Goal: Find specific page/section: Find specific page/section

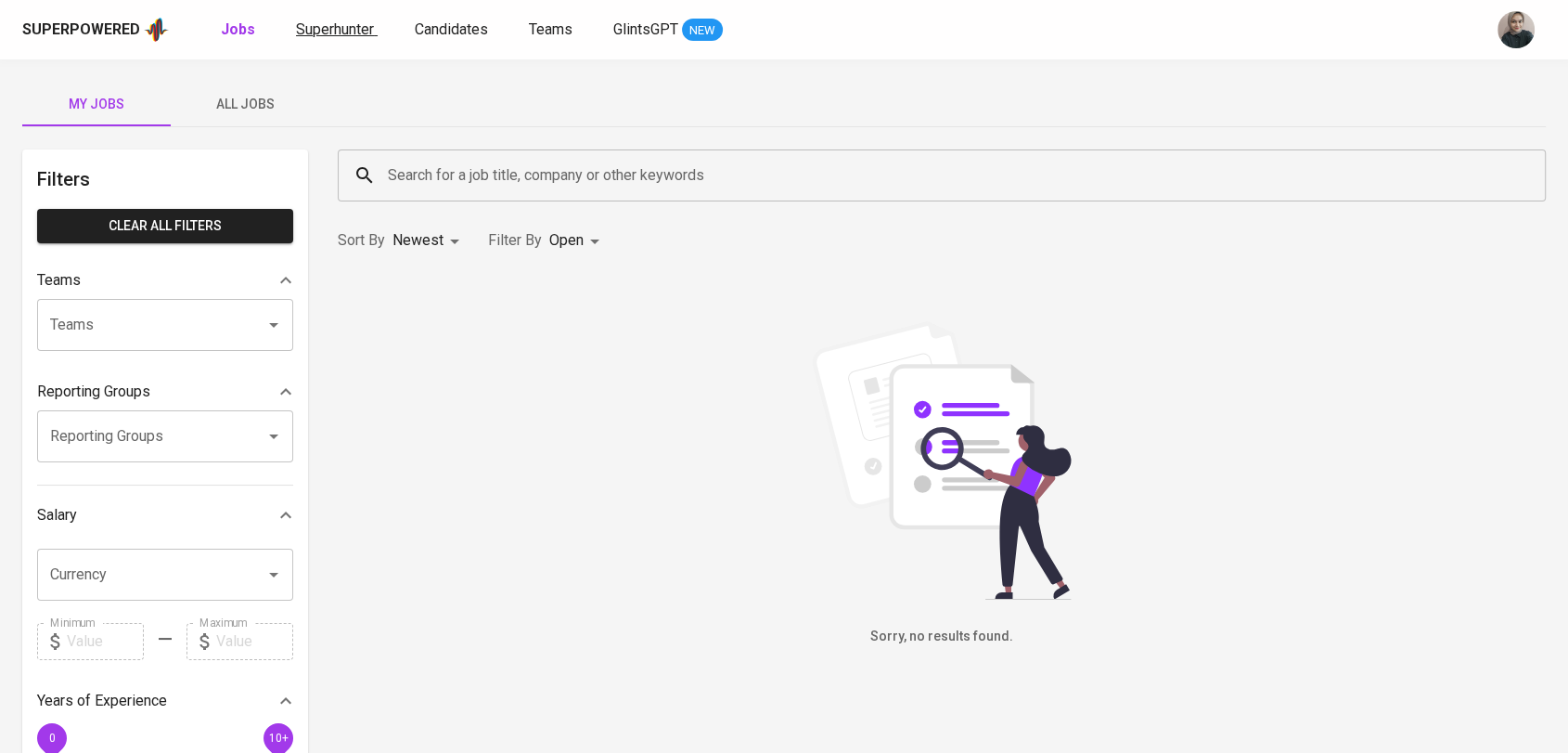
click at [322, 33] on span "Superhunter" at bounding box center [334, 29] width 78 height 18
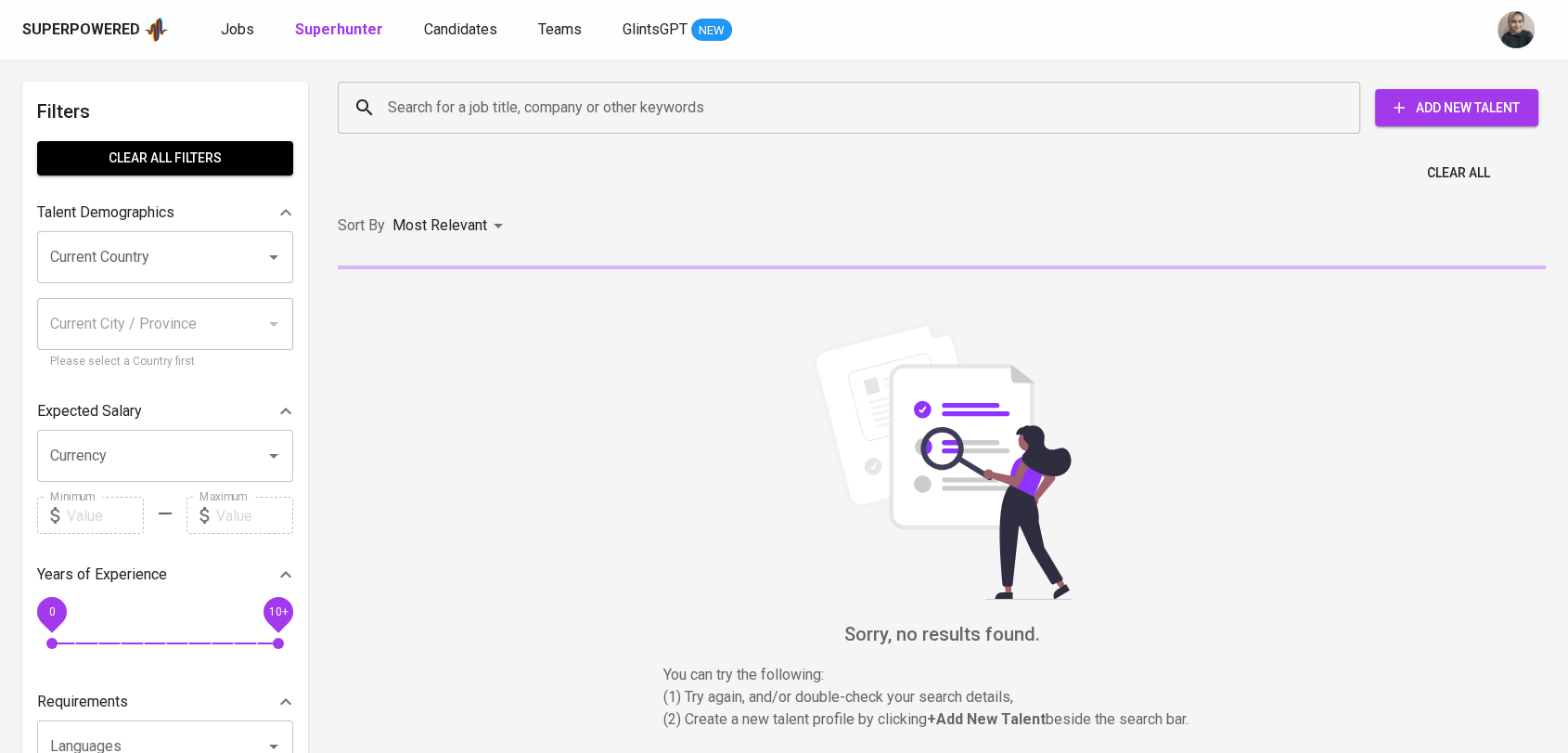
click at [455, 116] on input "Search for a job title, company or other keywords" at bounding box center [854, 107] width 941 height 35
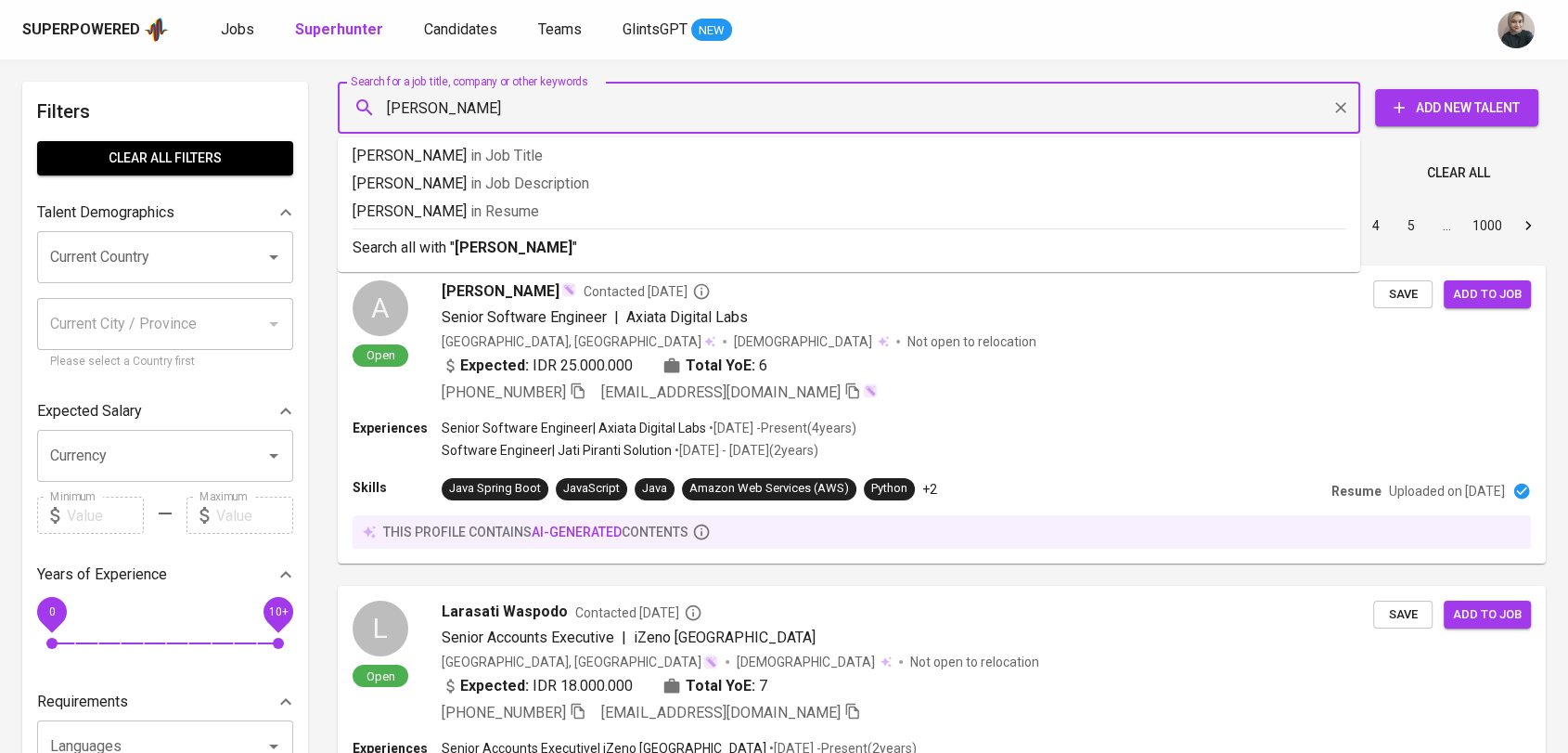
type input "[PERSON_NAME]"
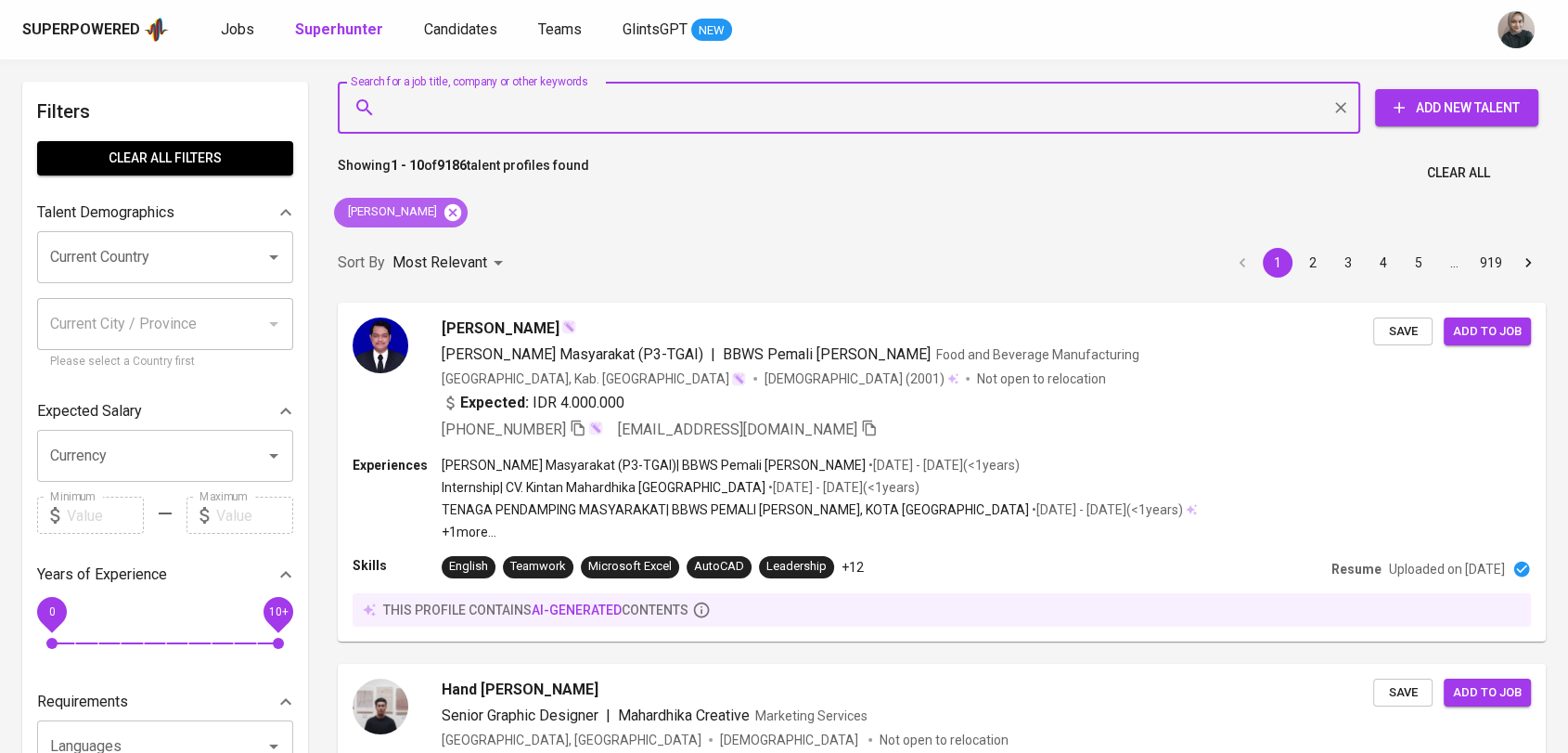
click at [463, 206] on icon at bounding box center [453, 213] width 21 height 21
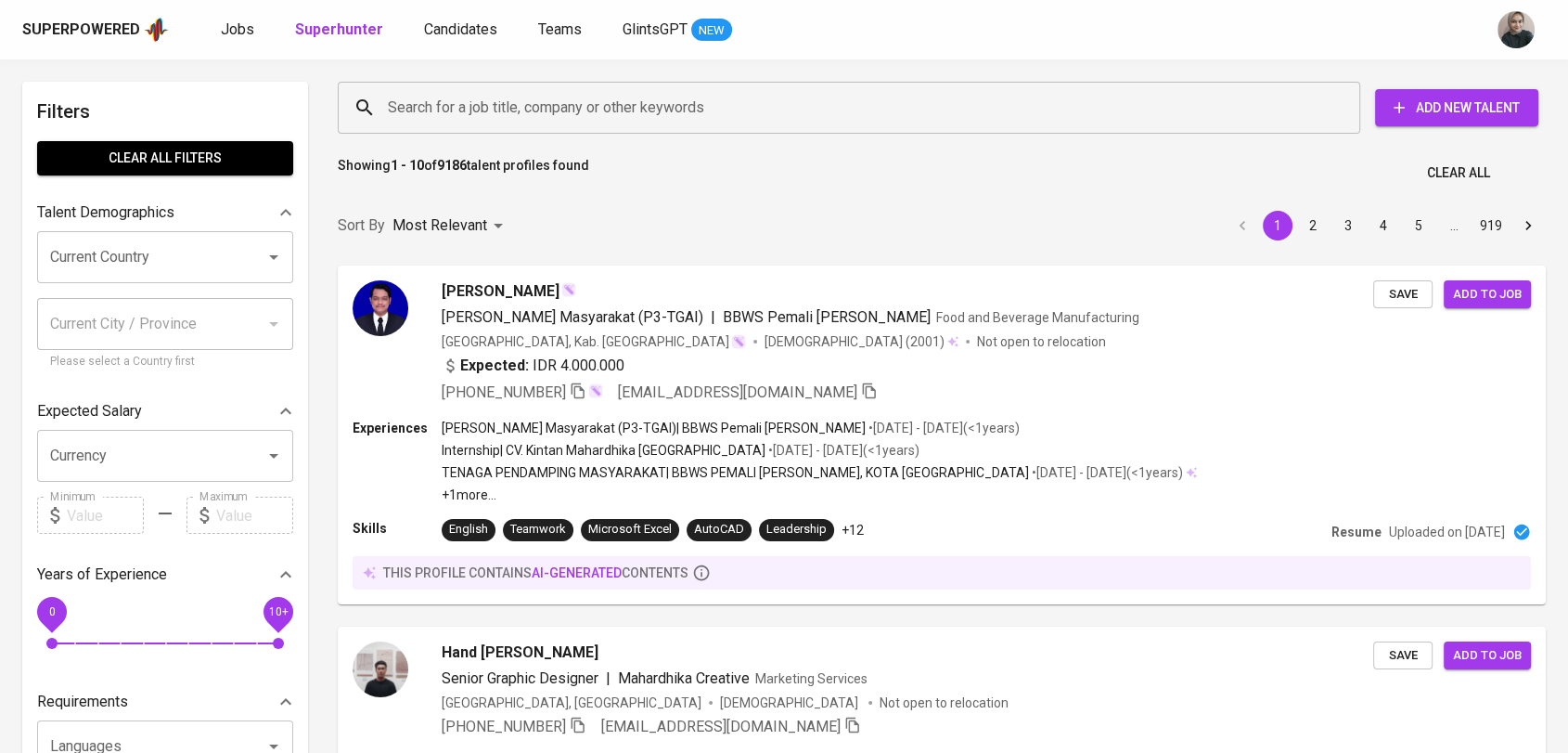
click at [438, 105] on input "Search for a job title, company or other keywords" at bounding box center [854, 107] width 941 height 35
click at [479, 107] on input "Search for a job title, company or other keywords" at bounding box center [854, 107] width 941 height 35
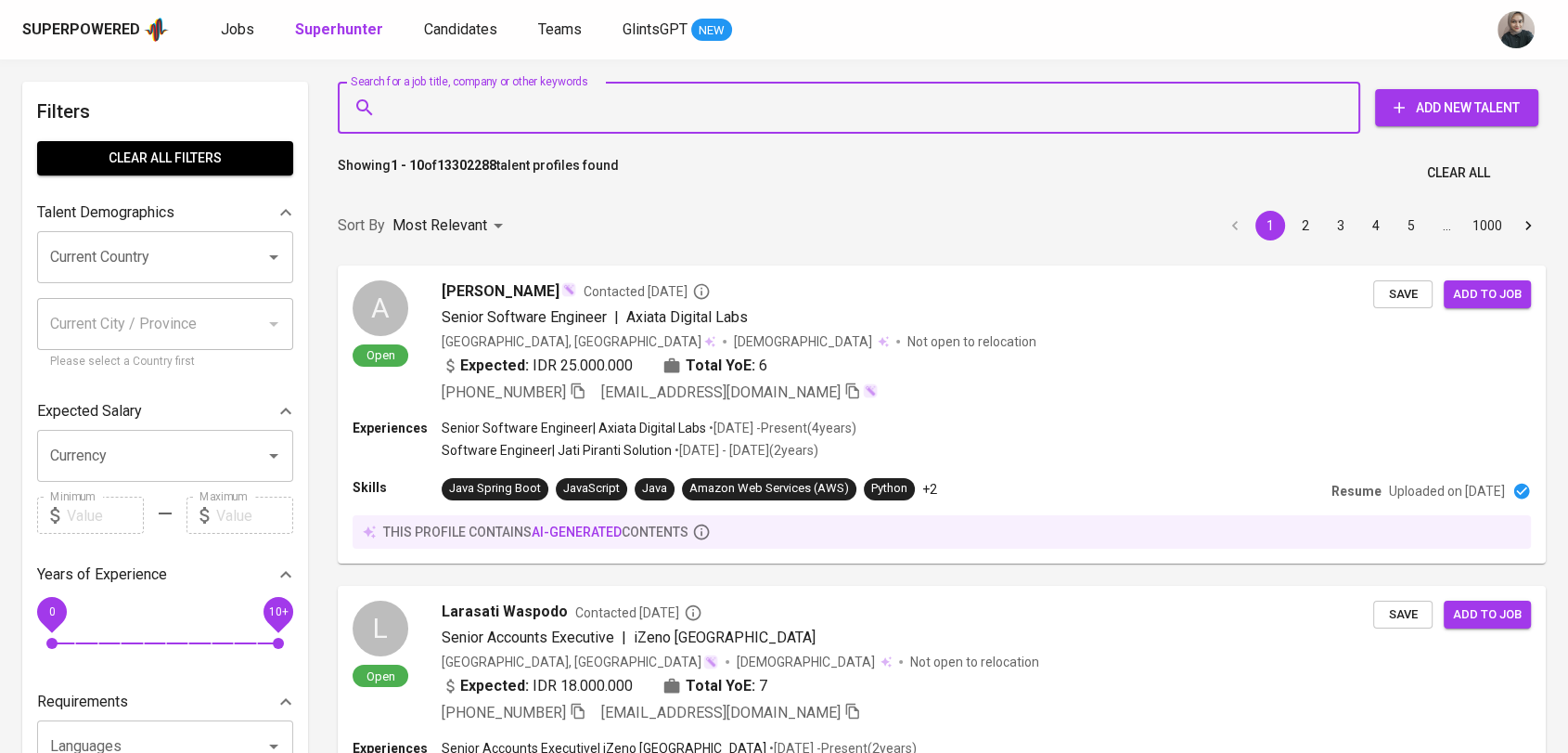
paste input "[PERSON_NAME]"
type input "[PERSON_NAME]"
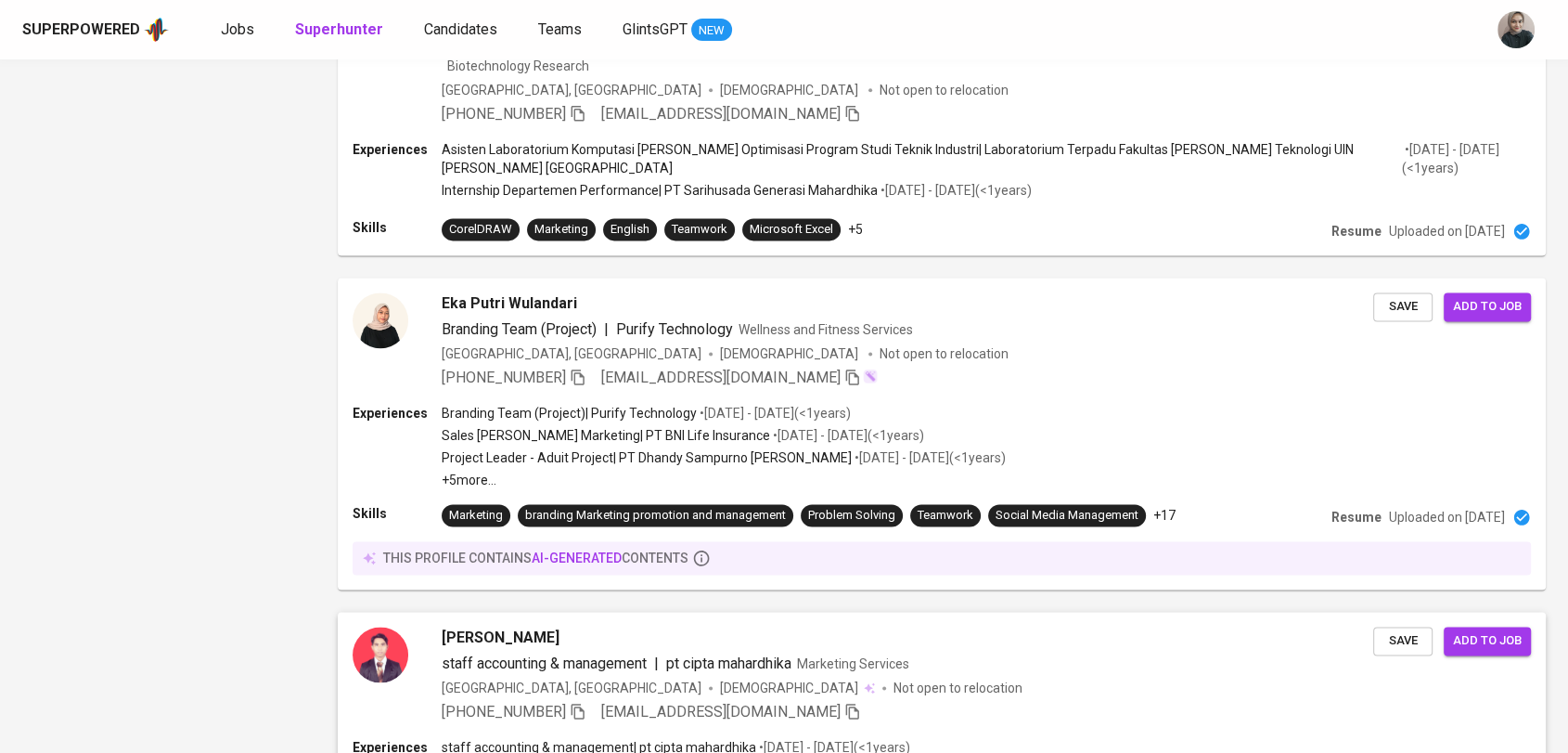
scroll to position [2703, 0]
